Goal: Task Accomplishment & Management: Complete application form

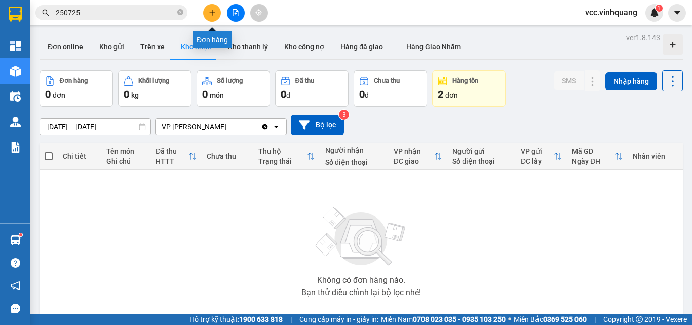
click at [211, 10] on icon "plus" at bounding box center [212, 12] width 7 height 7
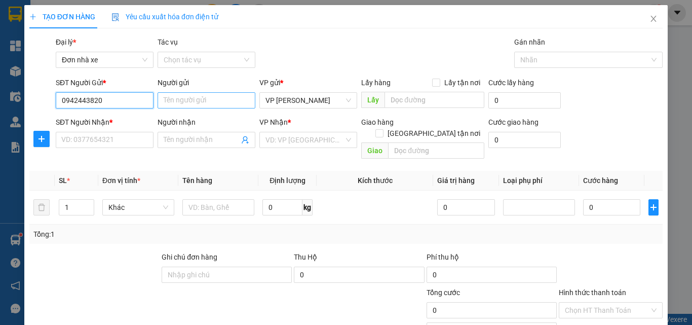
type input "0942443820"
click at [190, 99] on input "Người gửi" at bounding box center [207, 100] width 98 height 16
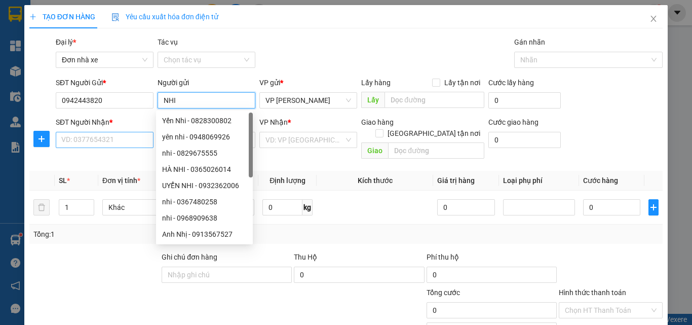
type input "NHI"
click at [84, 138] on input "SĐT Người Nhận *" at bounding box center [105, 140] width 98 height 16
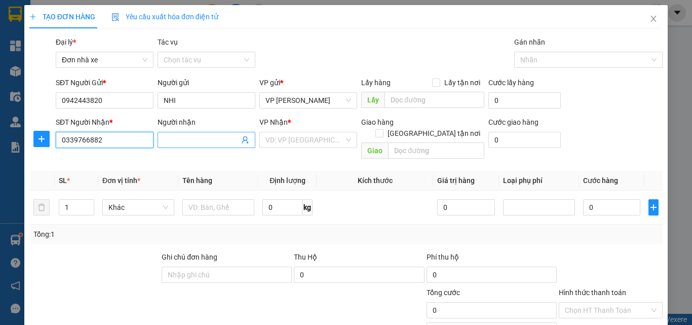
type input "0339766882"
click at [177, 143] on input "Người nhận" at bounding box center [202, 139] width 76 height 11
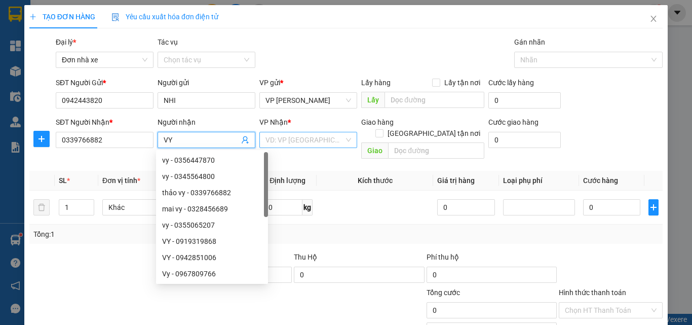
type input "VY"
click at [294, 138] on input "search" at bounding box center [305, 139] width 79 height 15
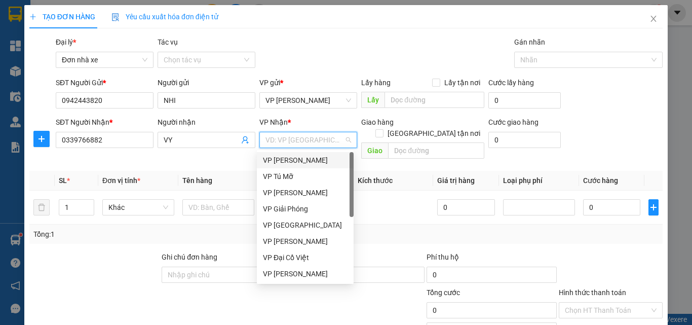
click at [312, 161] on div "VP [PERSON_NAME]" at bounding box center [305, 160] width 85 height 11
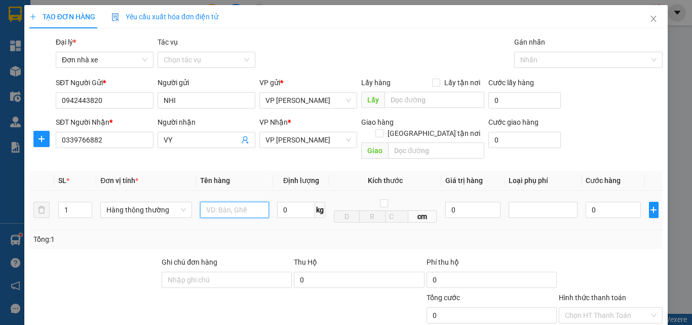
click at [222, 202] on input "text" at bounding box center [234, 210] width 69 height 16
type input "XỐP NHỰA"
click at [294, 202] on input "0" at bounding box center [296, 210] width 38 height 16
type input "1"
type input "30.000"
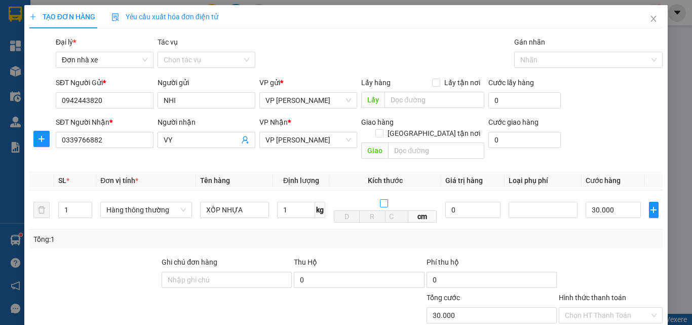
type input "30.000"
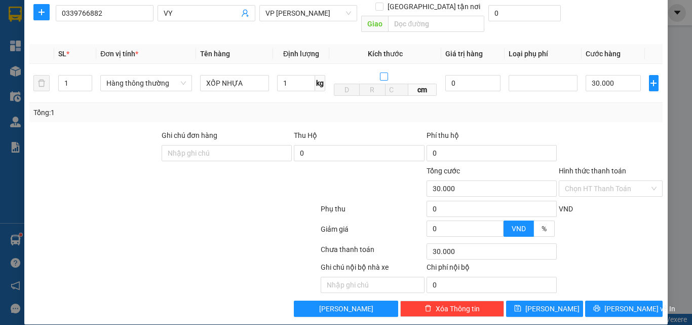
scroll to position [128, 0]
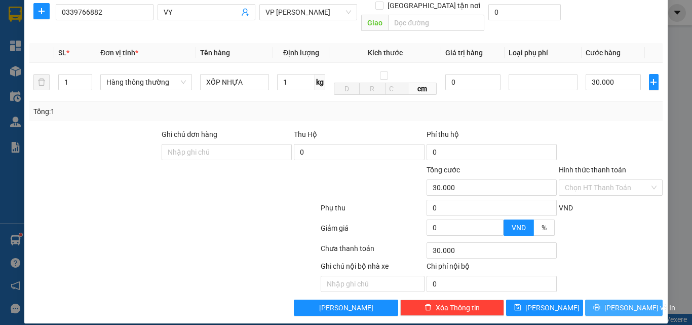
click at [622, 302] on span "[PERSON_NAME] và In" at bounding box center [640, 307] width 71 height 11
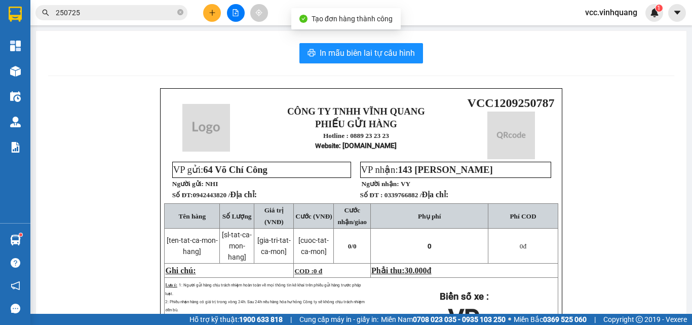
click at [622, 295] on div "CÔNG TY TNHH VĨNH QUANG PHIẾU GỬI HÀNG Hotline : 0889 23 23 23 Website : [DOMAI…" at bounding box center [361, 261] width 626 height 346
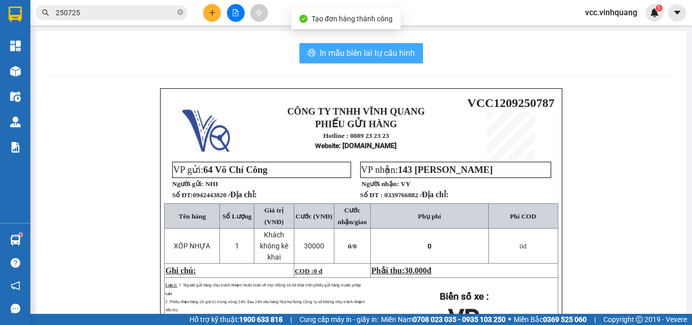
click at [376, 49] on span "In mẫu biên lai tự cấu hình" at bounding box center [367, 53] width 95 height 13
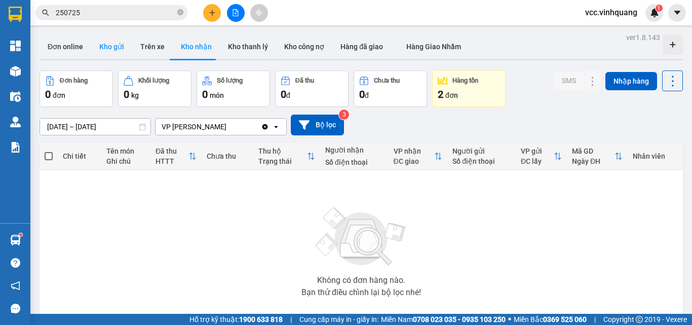
click at [103, 46] on button "Kho gửi" at bounding box center [111, 46] width 41 height 24
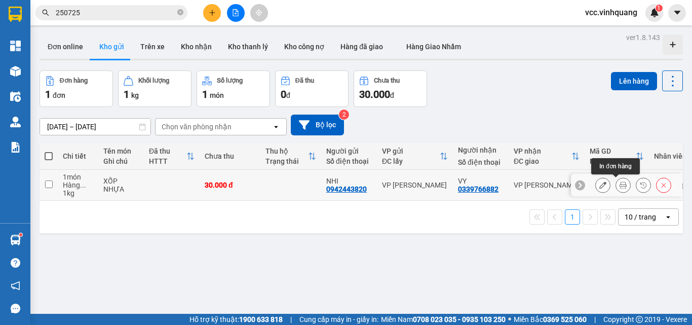
click at [620, 187] on icon at bounding box center [623, 184] width 7 height 7
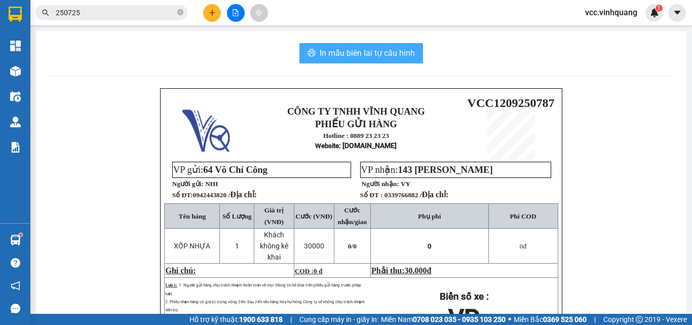
click at [364, 53] on span "In mẫu biên lai tự cấu hình" at bounding box center [367, 53] width 95 height 13
